Goal: Book appointment/travel/reservation

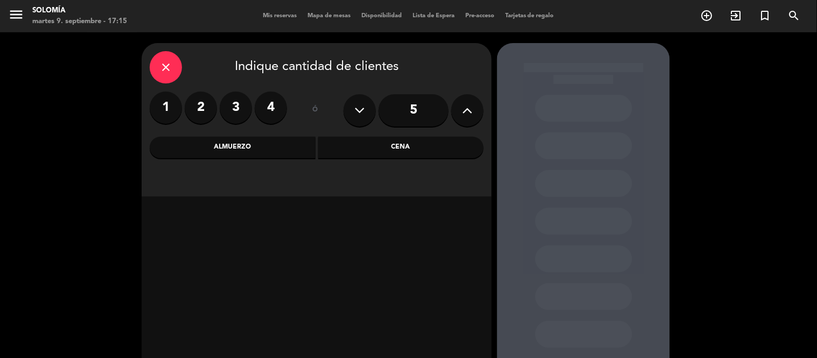
click at [163, 73] on icon "close" at bounding box center [165, 67] width 13 height 13
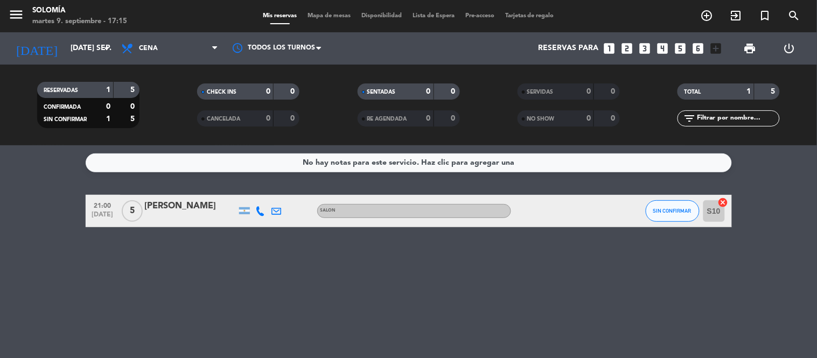
click at [665, 48] on icon "looks_4" at bounding box center [663, 48] width 14 height 14
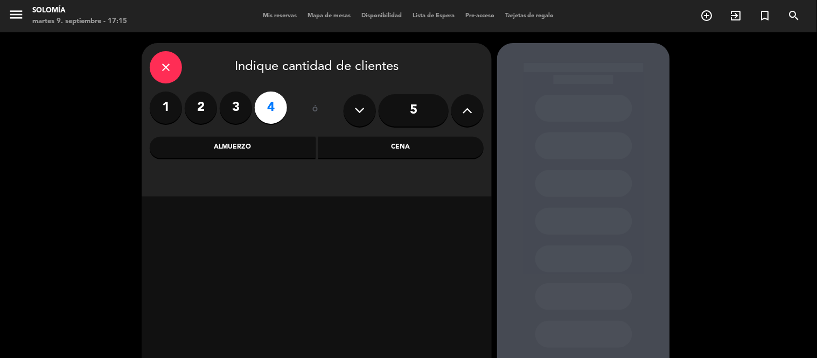
click at [324, 157] on div "Cena" at bounding box center [401, 148] width 166 height 22
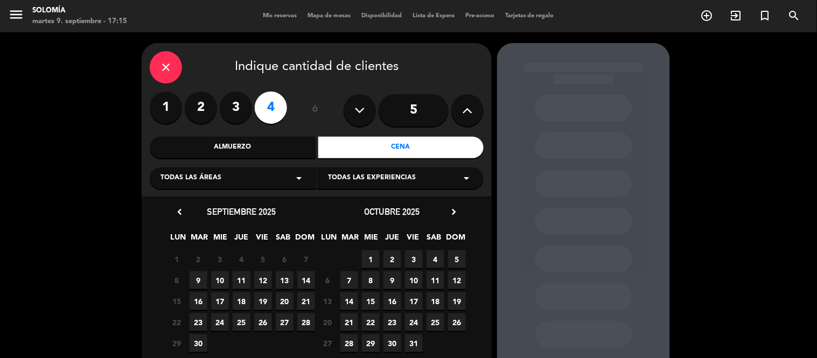
click at [337, 180] on span "Todas las experiencias" at bounding box center [372, 178] width 88 height 11
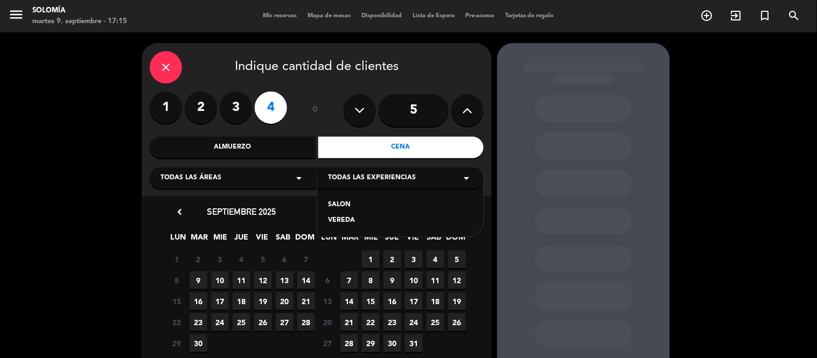
click at [200, 279] on span "9" at bounding box center [199, 281] width 18 height 18
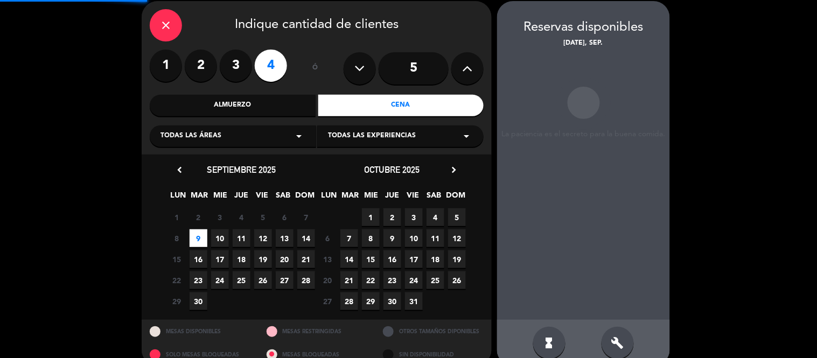
scroll to position [43, 0]
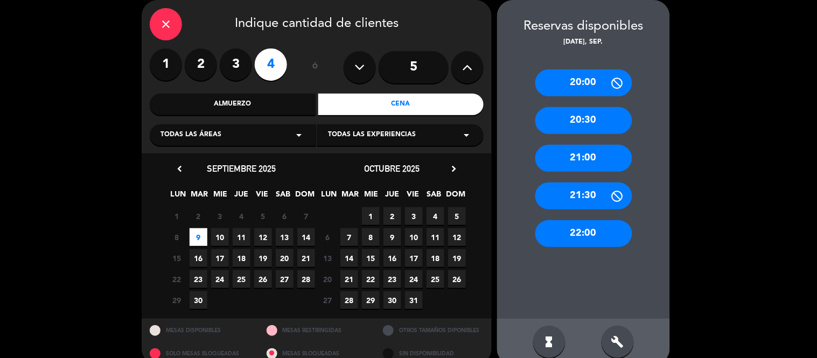
drag, startPoint x: 607, startPoint y: 160, endPoint x: 377, endPoint y: 134, distance: 231.5
click at [606, 160] on div "21:00" at bounding box center [583, 158] width 97 height 27
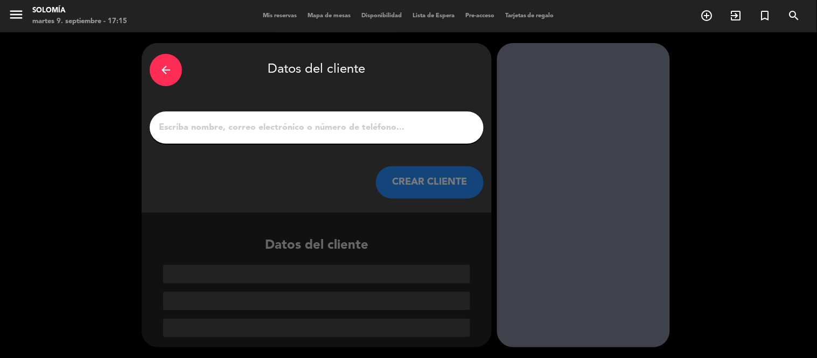
click at [200, 117] on div at bounding box center [317, 128] width 334 height 32
click at [203, 121] on input "1" at bounding box center [317, 127] width 318 height 15
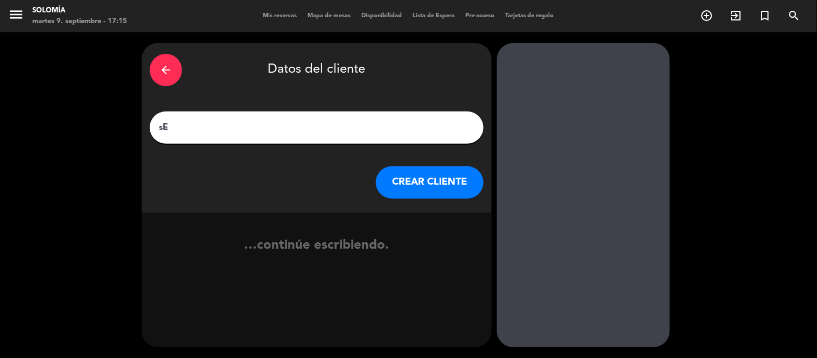
type input "s"
click at [298, 128] on input "Selemosca/Ramapalomeque" at bounding box center [317, 127] width 318 height 15
type input "Selemosca/Ramapalomeque invitacion"
click at [406, 185] on button "CREAR CLIENTE" at bounding box center [430, 182] width 108 height 32
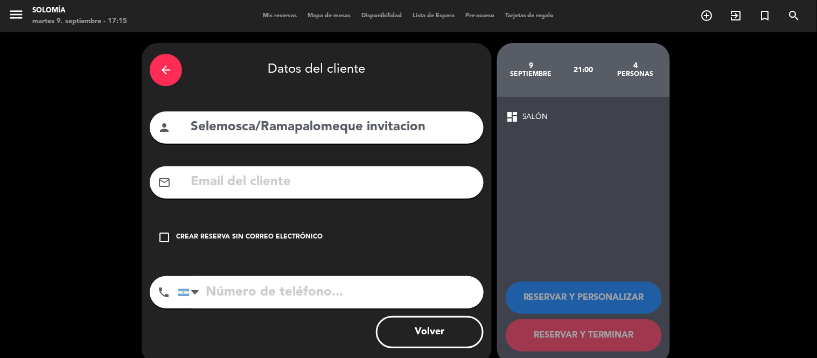
click at [166, 234] on icon "check_box_outline_blank" at bounding box center [164, 237] width 13 height 13
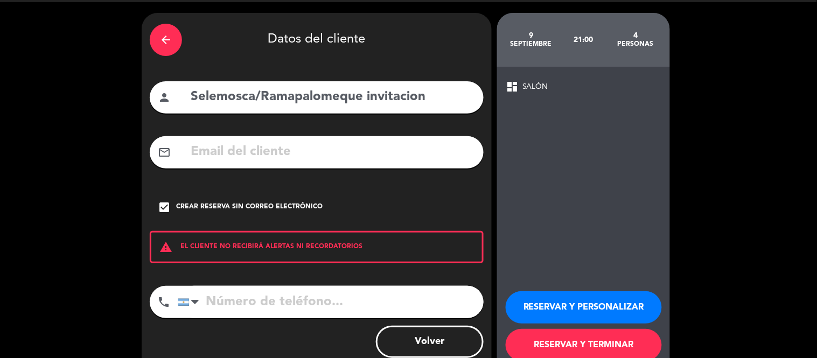
scroll to position [57, 0]
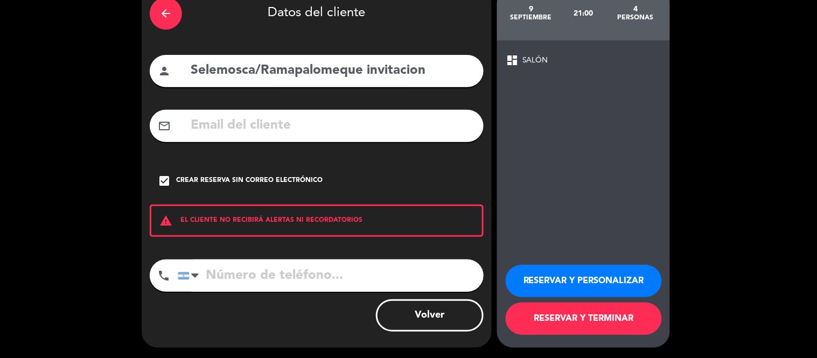
click at [584, 318] on button "RESERVAR Y TERMINAR" at bounding box center [584, 319] width 156 height 32
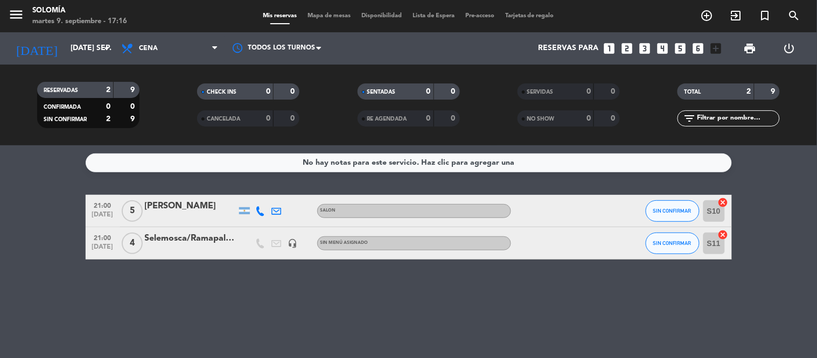
click at [178, 238] on div "Selemosca/Ramapalomeque invitacion" at bounding box center [191, 239] width 92 height 14
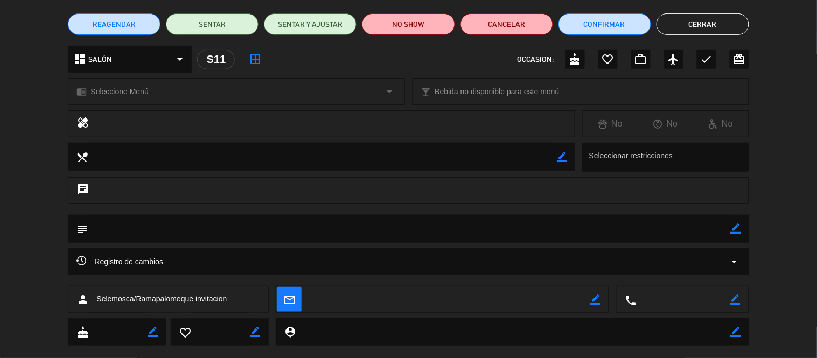
scroll to position [103, 0]
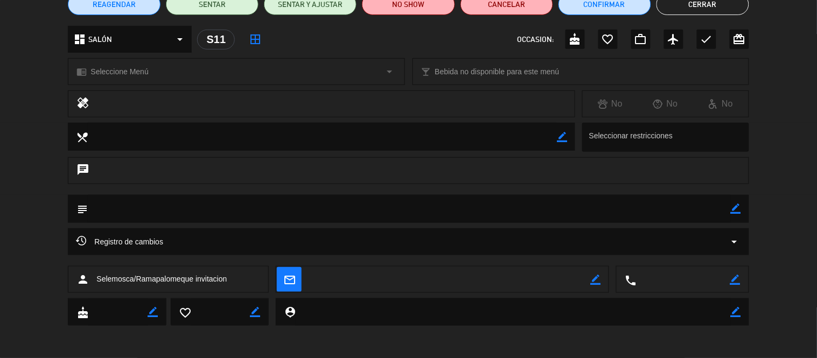
click at [135, 237] on span "Registro de cambios" at bounding box center [119, 241] width 87 height 13
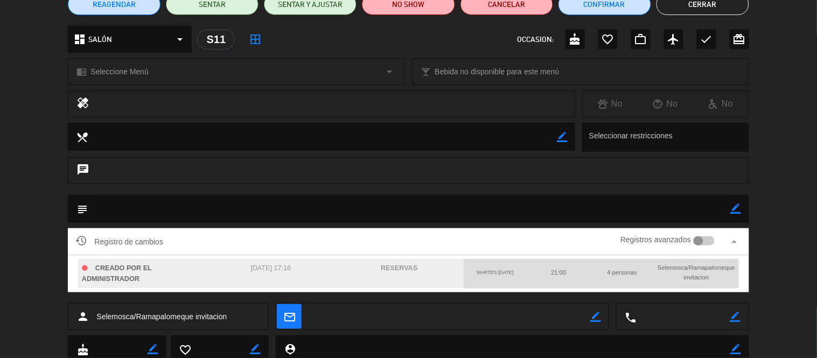
click at [561, 274] on span "21:00" at bounding box center [559, 272] width 15 height 6
click at [565, 276] on div "21:00" at bounding box center [559, 272] width 64 height 17
click at [500, 254] on div "Registro de cambios Registros avanzados arrow_drop_up" at bounding box center [408, 241] width 681 height 27
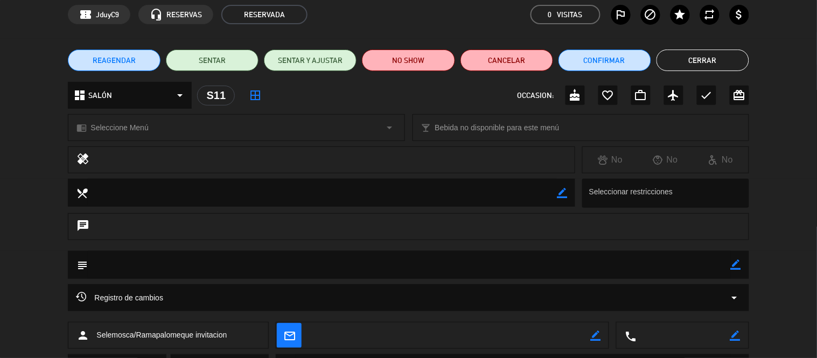
scroll to position [0, 0]
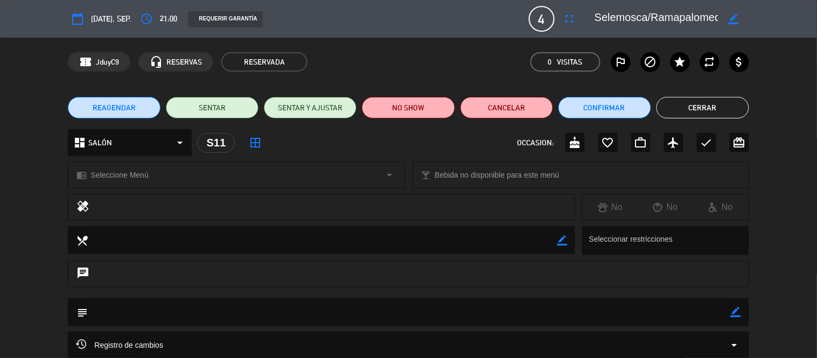
drag, startPoint x: 686, startPoint y: 104, endPoint x: 564, endPoint y: 104, distance: 122.3
click at [685, 103] on button "Cerrar" at bounding box center [703, 108] width 93 height 22
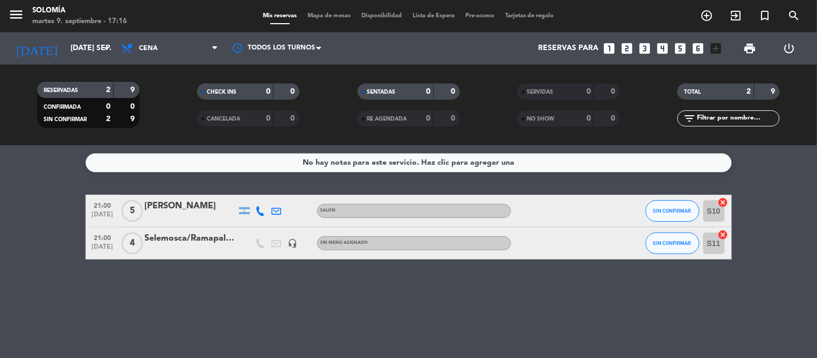
click at [209, 238] on div "Selemosca/Ramapalomeque invitacion" at bounding box center [191, 239] width 92 height 14
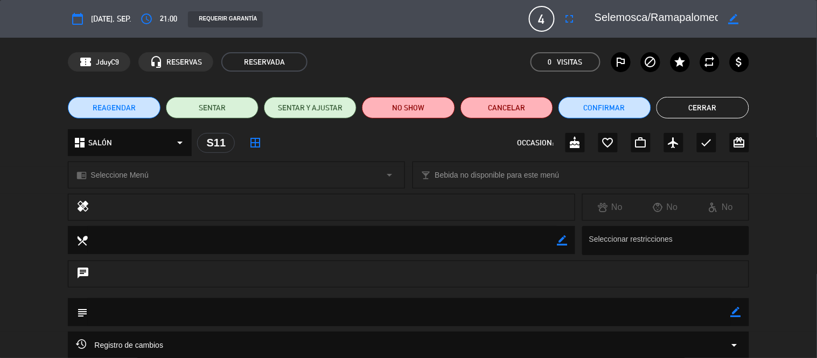
click at [692, 104] on button "Cerrar" at bounding box center [703, 108] width 93 height 22
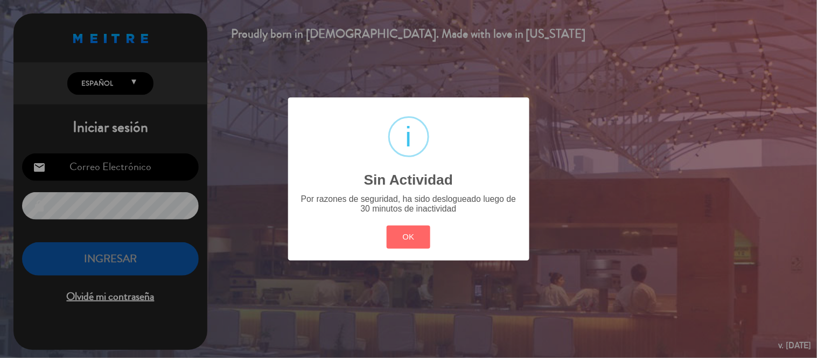
type input "[EMAIL_ADDRESS][DOMAIN_NAME]"
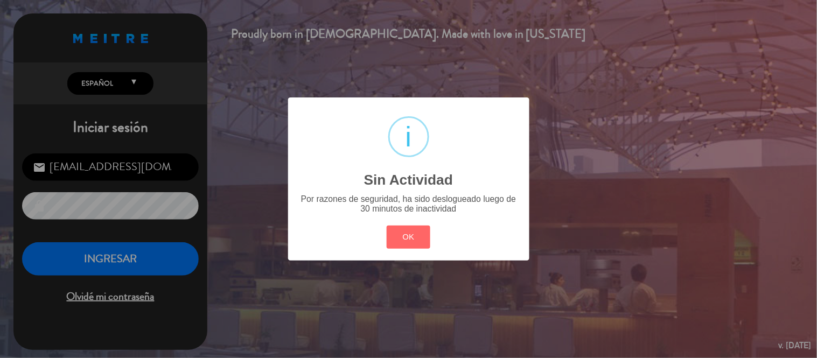
click at [191, 252] on div "? ! i Sin Actividad × Por razones de seguridad, ha sido deslogueado luego de 30…" at bounding box center [408, 179] width 817 height 358
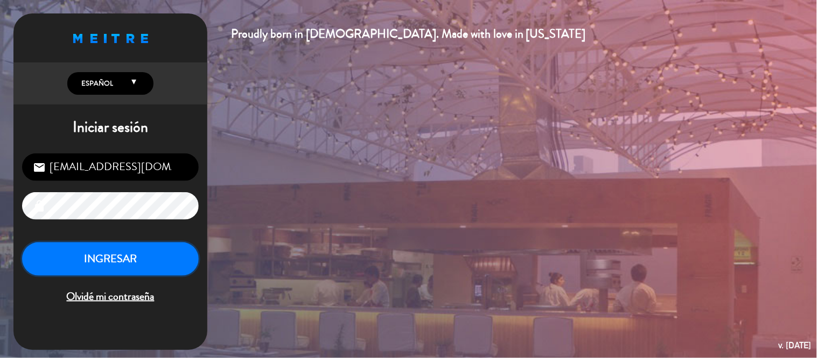
click at [191, 252] on button "INGRESAR" at bounding box center [110, 259] width 177 height 34
